Goal: Task Accomplishment & Management: Use online tool/utility

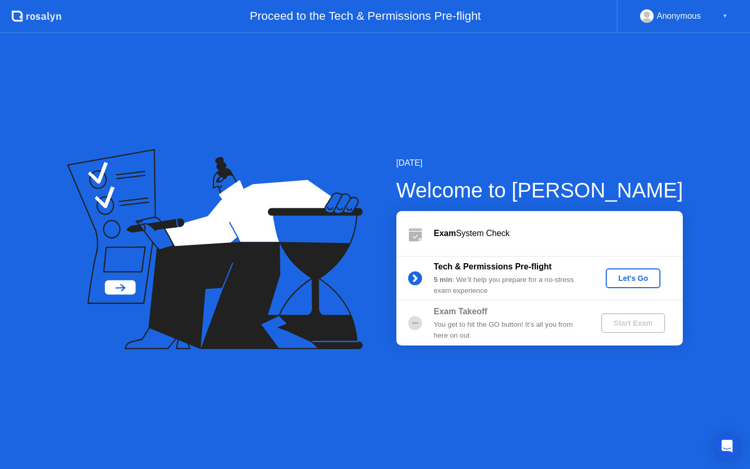
click at [633, 278] on div "Let's Go" at bounding box center [633, 278] width 46 height 8
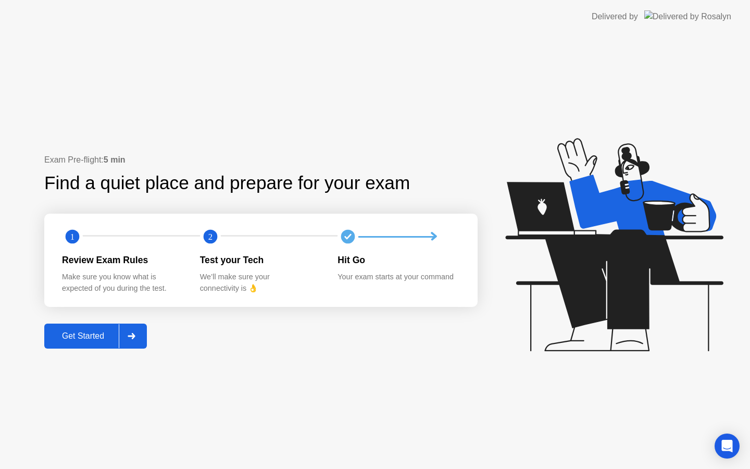
click at [80, 335] on div "Get Started" at bounding box center [82, 335] width 71 height 9
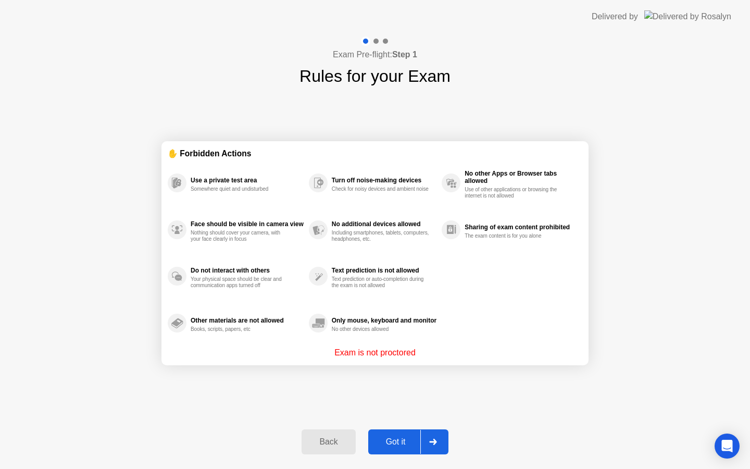
click at [398, 443] on div "Got it" at bounding box center [395, 441] width 49 height 9
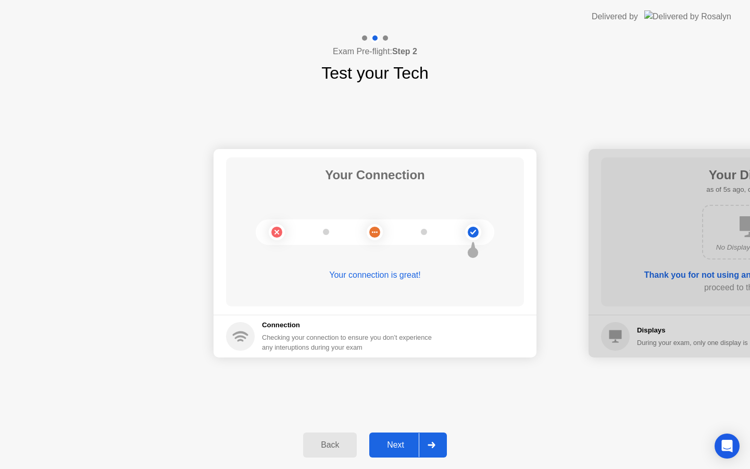
click at [399, 442] on div "Next" at bounding box center [395, 444] width 46 height 9
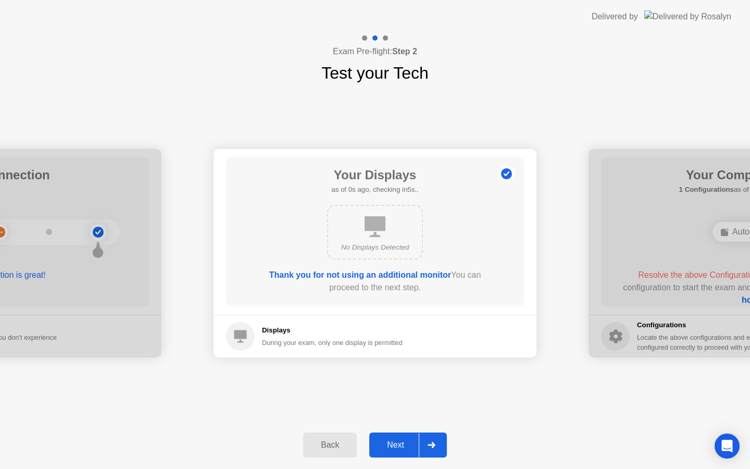
click at [398, 442] on div "Next" at bounding box center [395, 444] width 46 height 9
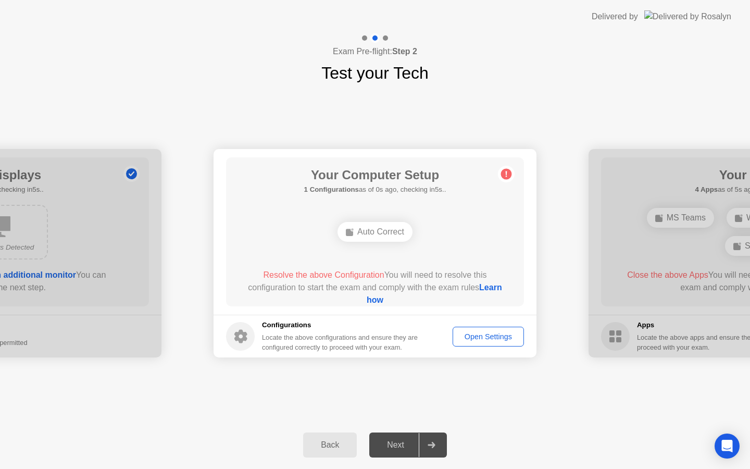
click at [383, 237] on div "Auto Correct" at bounding box center [375, 232] width 75 height 20
click at [474, 335] on div "Open Settings" at bounding box center [488, 336] width 64 height 8
click at [378, 233] on div "Auto Correct" at bounding box center [375, 232] width 75 height 20
click at [367, 232] on div "Auto Correct" at bounding box center [375, 232] width 75 height 20
click at [364, 230] on div "Auto Correct" at bounding box center [375, 232] width 75 height 20
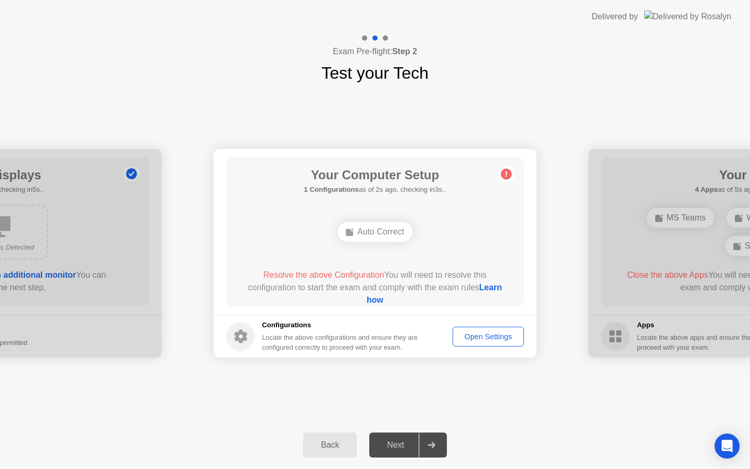
click at [392, 233] on div "Auto Correct" at bounding box center [375, 232] width 75 height 20
click at [399, 446] on div "Next" at bounding box center [395, 444] width 46 height 9
click at [431, 444] on icon at bounding box center [431, 445] width 7 height 6
click at [398, 441] on div "Next" at bounding box center [395, 444] width 46 height 9
click at [394, 445] on div "Next" at bounding box center [395, 444] width 46 height 9
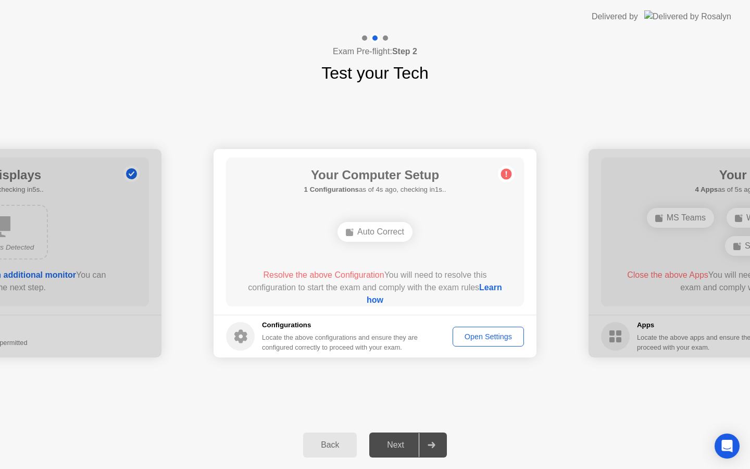
click at [394, 445] on div "Next" at bounding box center [395, 444] width 46 height 9
click at [521, 159] on div "Your Computer Setup 1 Configurations as of 3s ago, checking in2s.. Auto Correct…" at bounding box center [375, 231] width 298 height 149
click at [647, 102] on div "Your Connection Your connection is great! Connection Checking your connection t…" at bounding box center [375, 252] width 750 height 335
click at [347, 19] on header "Delivered by" at bounding box center [375, 16] width 750 height 33
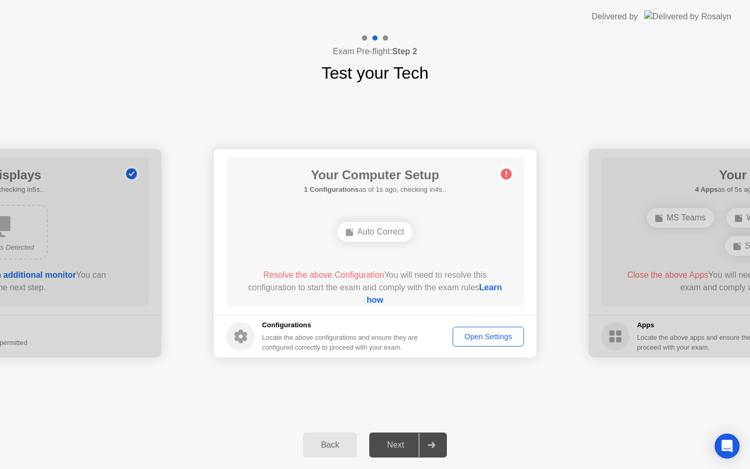
click at [517, 398] on div "Your Connection Your connection is great! Connection Checking your connection t…" at bounding box center [375, 252] width 750 height 335
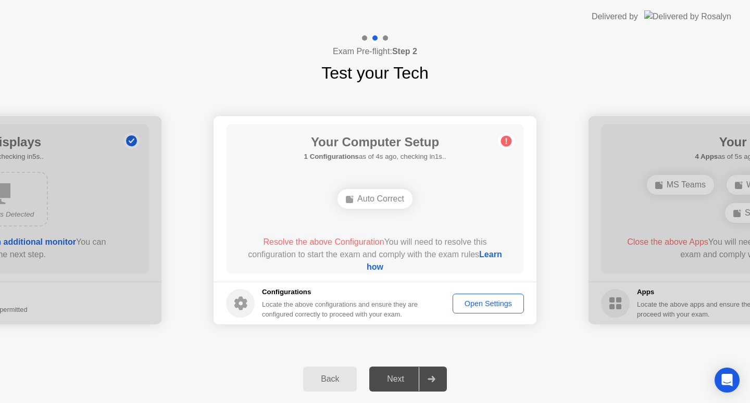
click at [367, 204] on div "Auto Correct" at bounding box center [375, 199] width 75 height 20
click at [359, 197] on div "Auto Correct" at bounding box center [375, 199] width 75 height 20
click at [366, 197] on div "Auto Correct" at bounding box center [375, 199] width 75 height 20
click at [365, 203] on div "Auto Correct" at bounding box center [375, 199] width 75 height 20
click at [376, 269] on link "Learn how" at bounding box center [434, 260] width 135 height 21
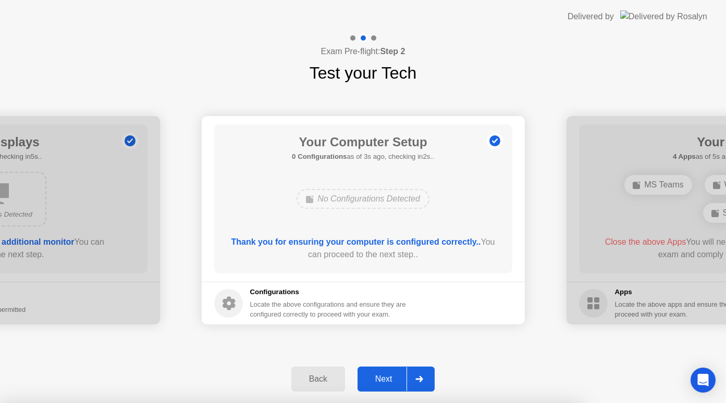
drag, startPoint x: 391, startPoint y: 222, endPoint x: 403, endPoint y: 224, distance: 11.8
click at [378, 384] on div "Next" at bounding box center [383, 378] width 46 height 9
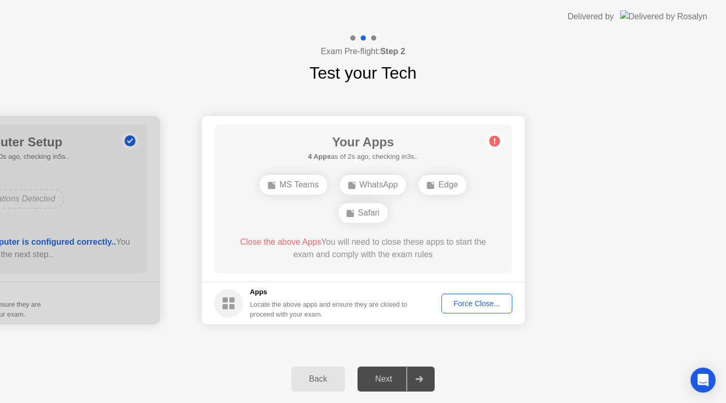
click at [478, 305] on div "Force Close..." at bounding box center [477, 303] width 64 height 8
click at [468, 302] on div "Force Close..." at bounding box center [477, 303] width 64 height 8
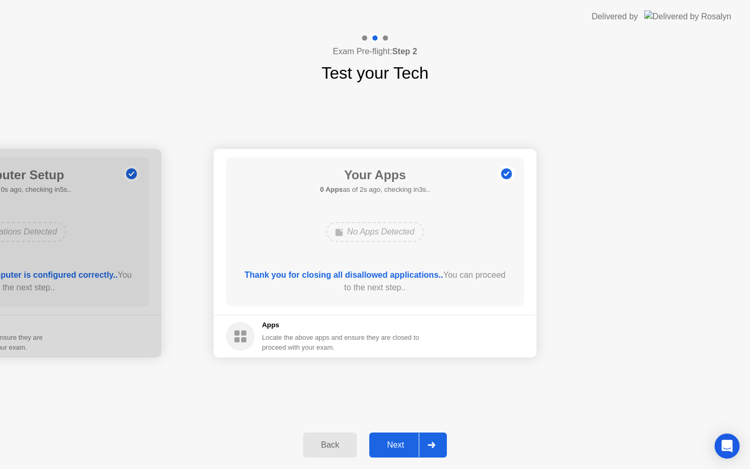
click at [403, 443] on div "Next" at bounding box center [395, 444] width 46 height 9
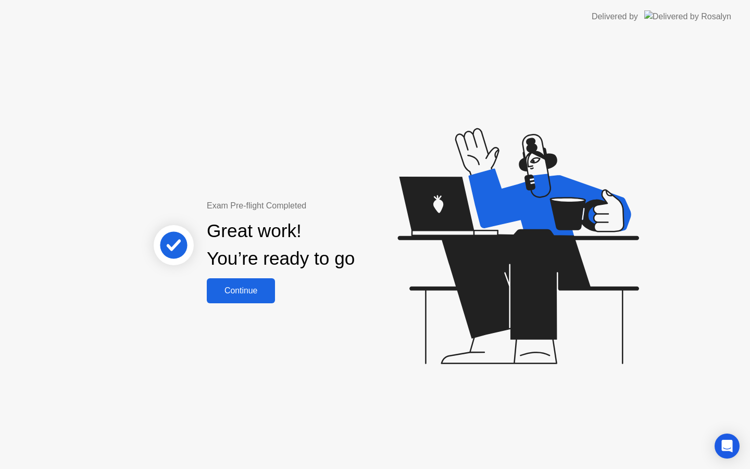
click at [234, 295] on div "Continue" at bounding box center [241, 290] width 62 height 9
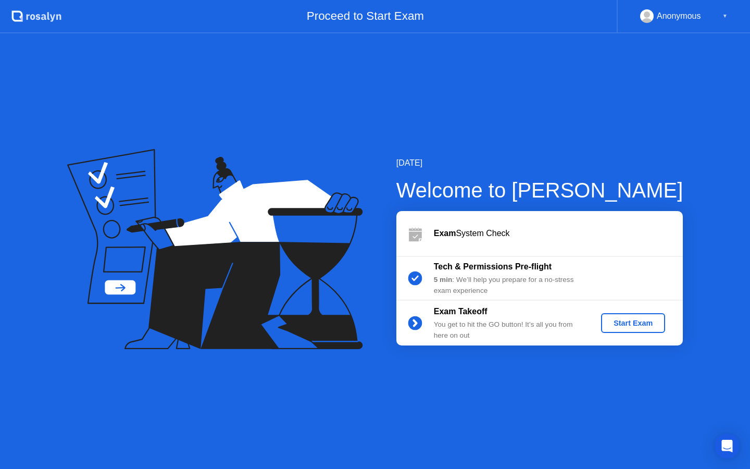
click at [643, 326] on div "Start Exam" at bounding box center [633, 323] width 56 height 8
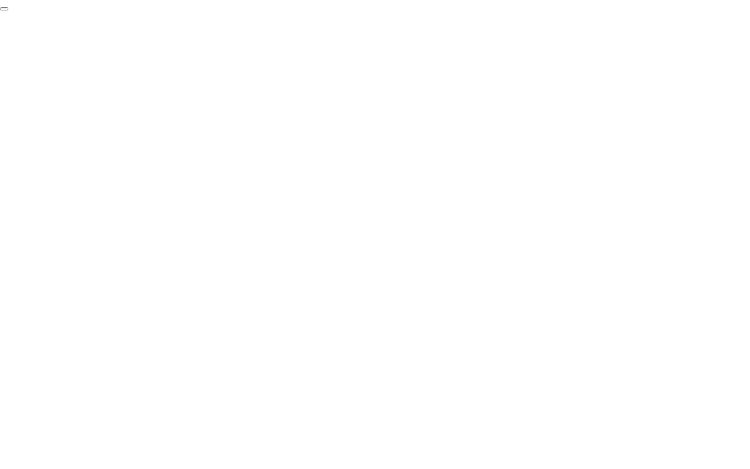
click div "End Proctoring Session"
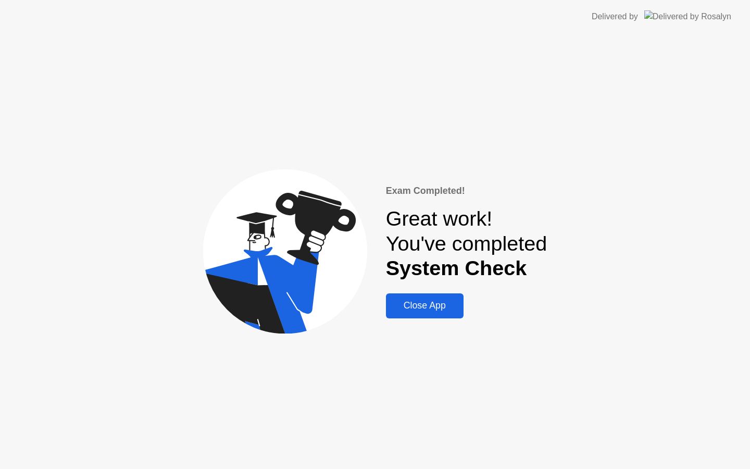
click at [423, 308] on div "Close App" at bounding box center [424, 305] width 71 height 11
